Goal: Use online tool/utility: Utilize a website feature to perform a specific function

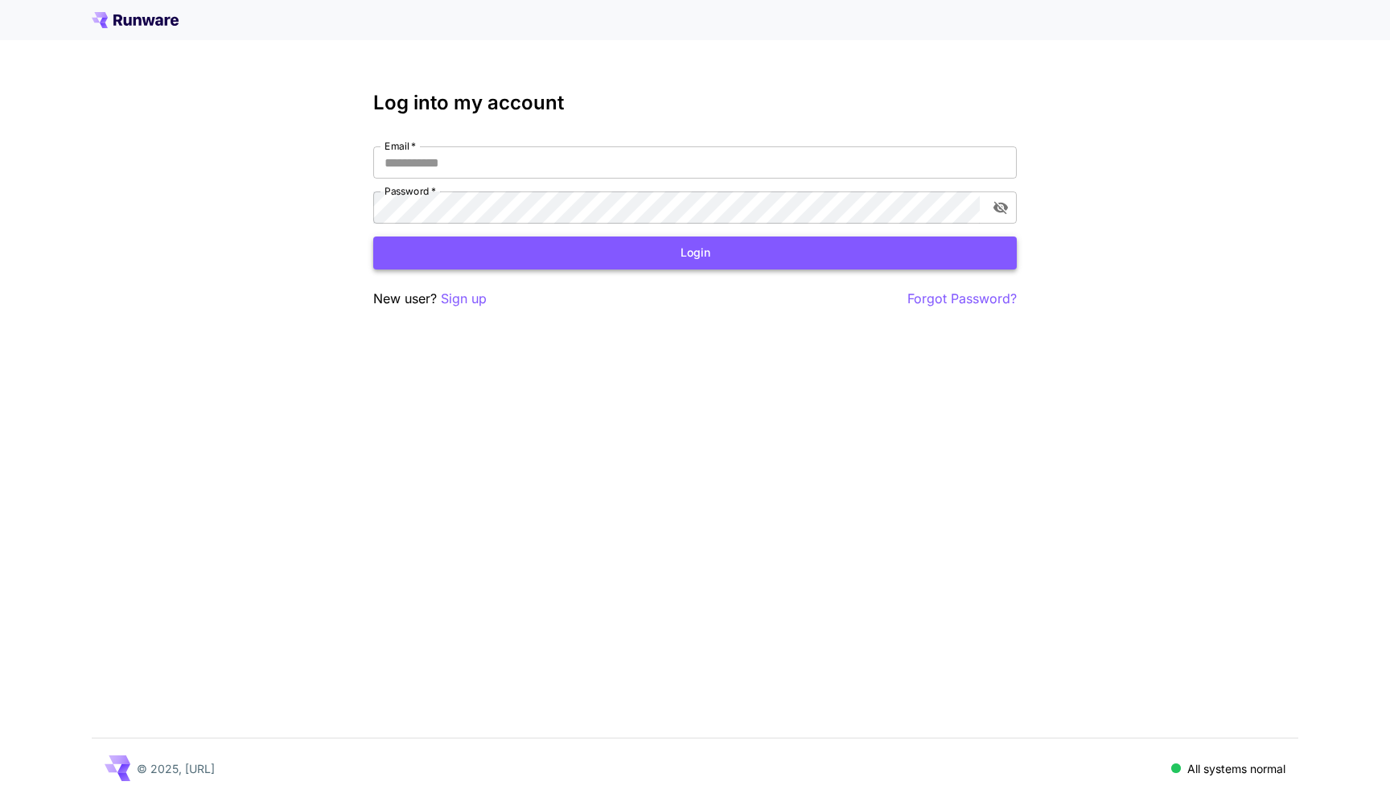
type input "**********"
click at [626, 256] on button "Login" at bounding box center [694, 252] width 643 height 33
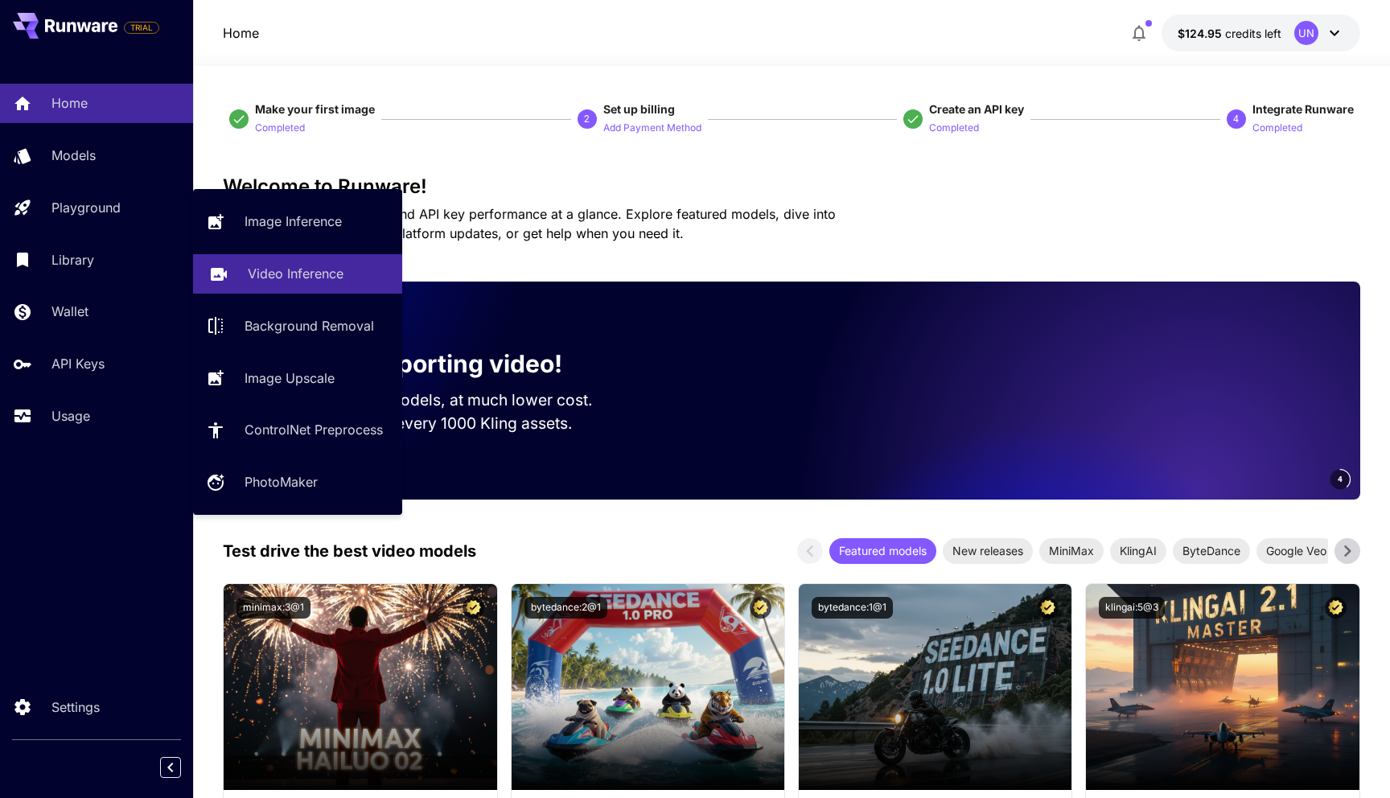
click at [273, 273] on p "Video Inference" at bounding box center [296, 273] width 96 height 19
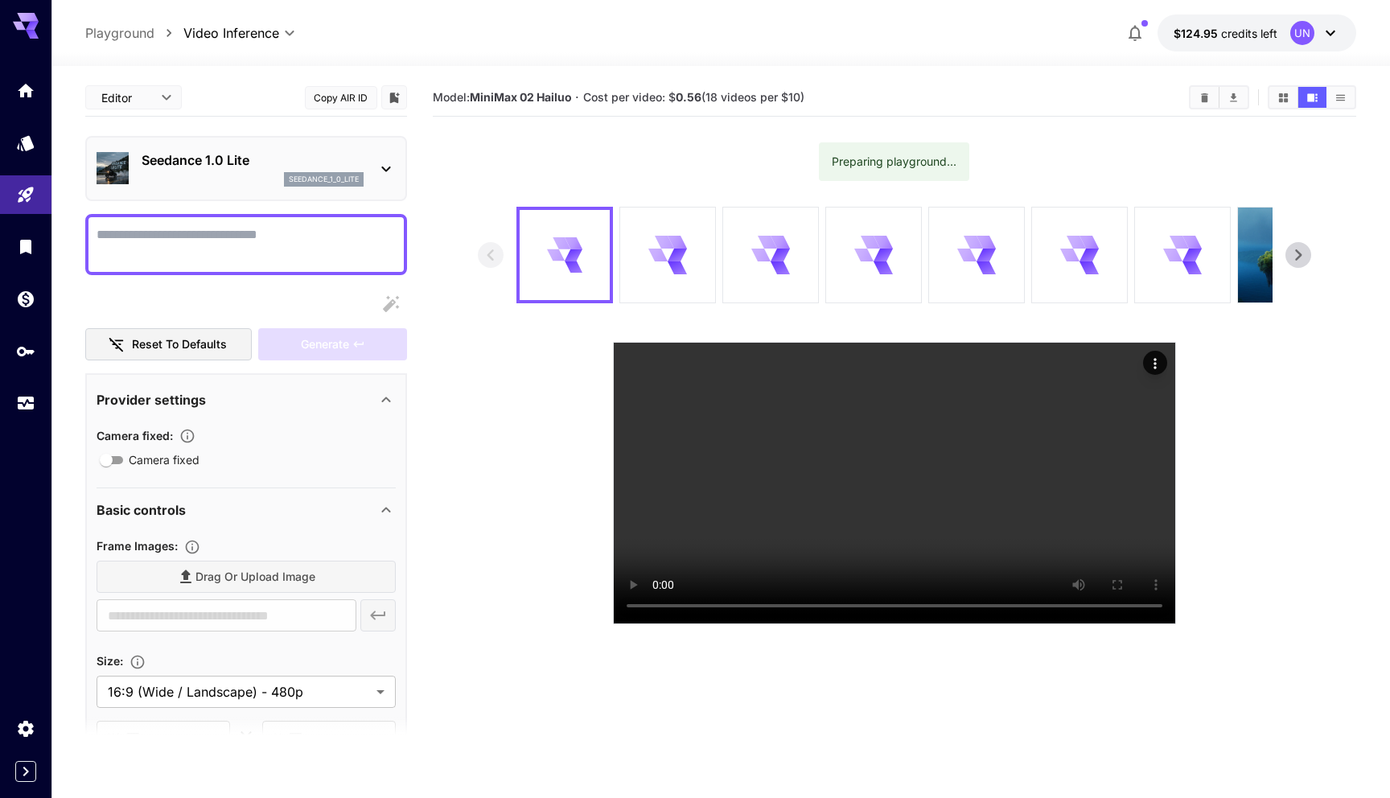
click at [378, 174] on icon at bounding box center [385, 168] width 19 height 19
